Goal: Task Accomplishment & Management: Manage account settings

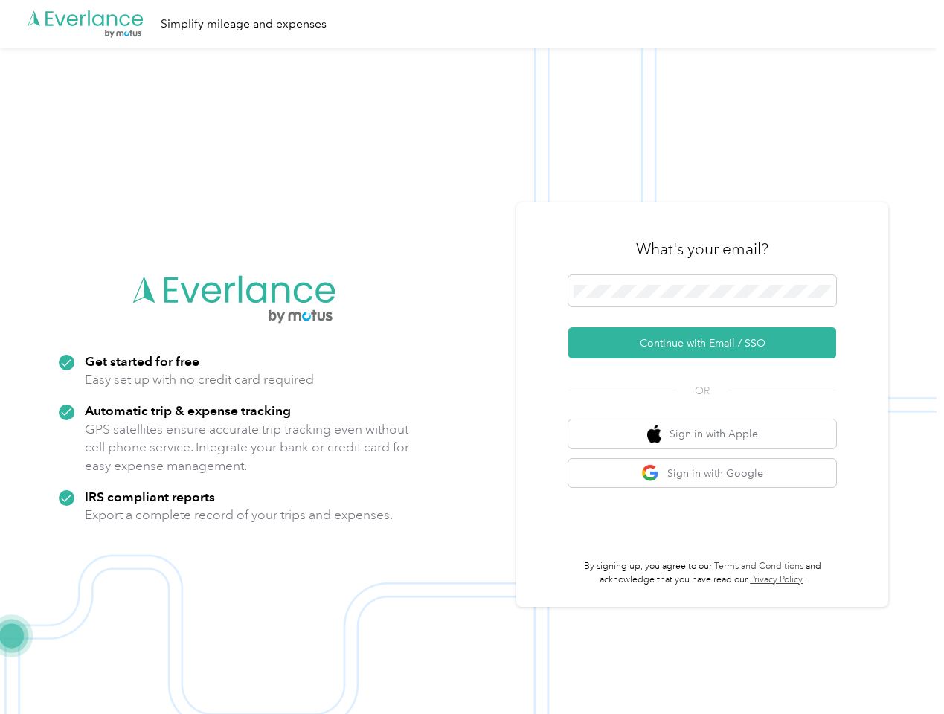
click at [472, 357] on img at bounding box center [468, 405] width 936 height 714
click at [472, 24] on div ".cls-1 { fill: #00adee; } .cls-2 { fill: #fff; } .cls-3 { fill: #707372; } .cls…" at bounding box center [468, 24] width 936 height 48
click at [708, 343] on button "Continue with Email / SSO" at bounding box center [702, 342] width 268 height 31
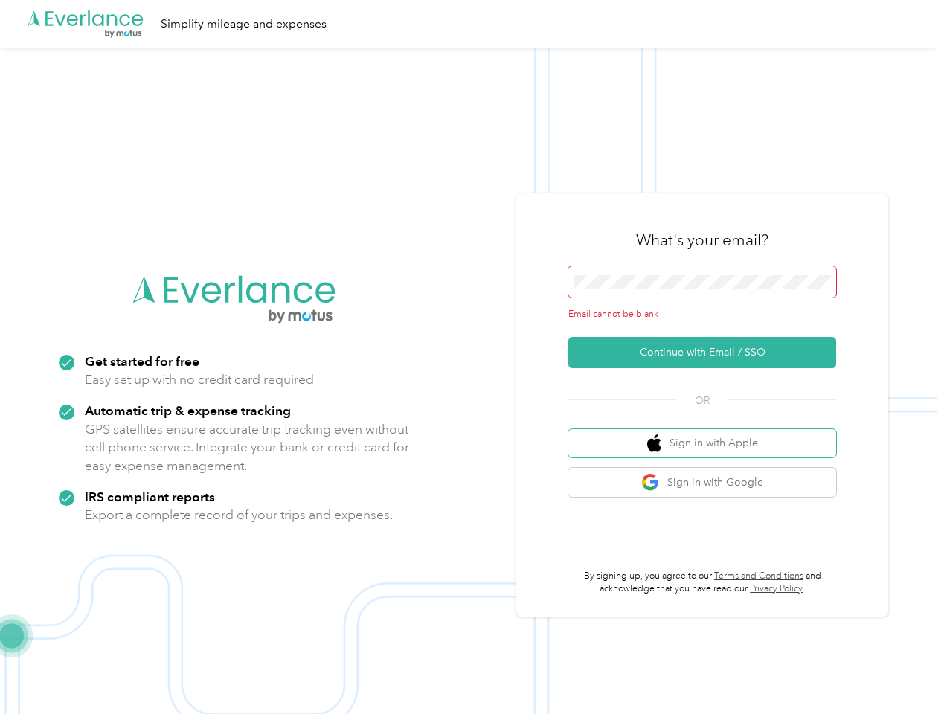
click at [708, 434] on button "Sign in with Apple" at bounding box center [702, 443] width 268 height 29
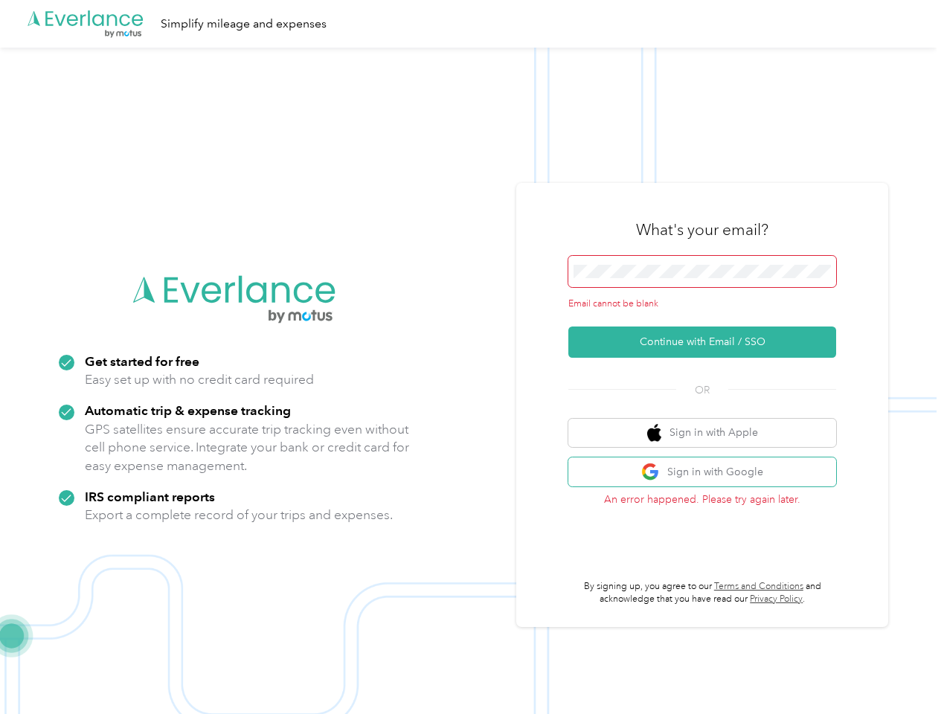
click at [708, 473] on button "Sign in with Google" at bounding box center [702, 471] width 268 height 29
